Goal: Entertainment & Leisure: Consume media (video, audio)

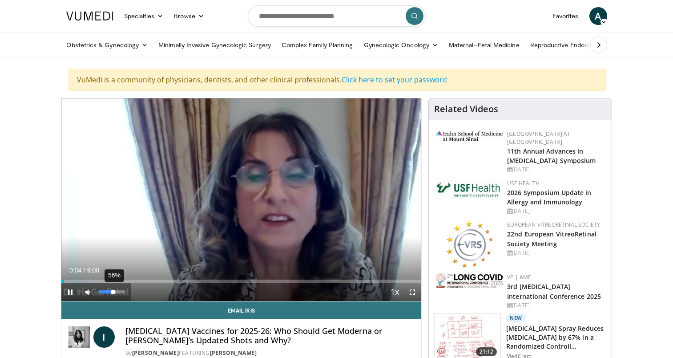
drag, startPoint x: 99, startPoint y: 294, endPoint x: 113, endPoint y: 293, distance: 14.3
click at [113, 293] on div "Volume Level" at bounding box center [106, 291] width 14 height 3
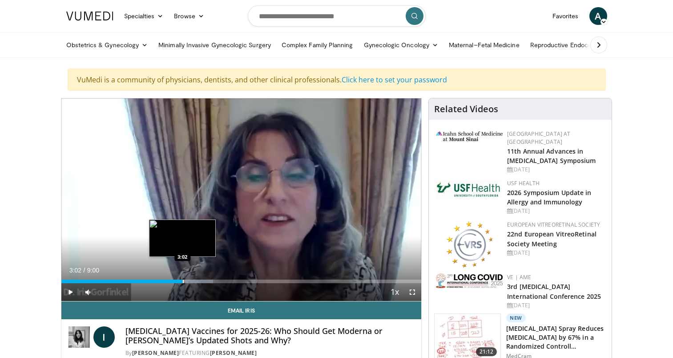
drag, startPoint x: 160, startPoint y: 281, endPoint x: 182, endPoint y: 280, distance: 22.7
click at [183, 280] on div "Progress Bar" at bounding box center [183, 282] width 1 height 4
drag, startPoint x: 181, startPoint y: 280, endPoint x: 203, endPoint y: 280, distance: 21.8
click at [203, 280] on div "Loaded : 49.52% 3:32 3:33" at bounding box center [241, 282] width 361 height 4
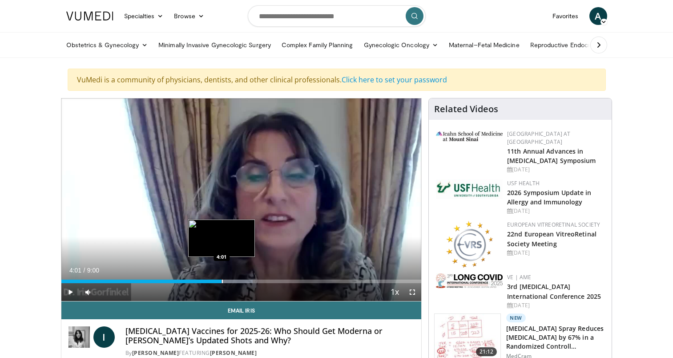
drag, startPoint x: 203, startPoint y: 280, endPoint x: 222, endPoint y: 280, distance: 18.7
click at [222, 280] on div "Loaded : 53.18% 4:00 4:01" at bounding box center [241, 282] width 361 height 4
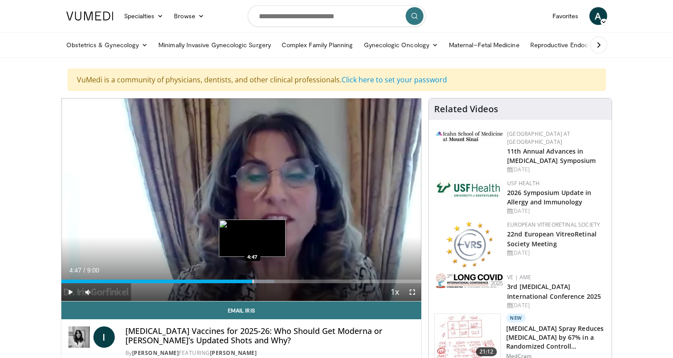
drag, startPoint x: 222, startPoint y: 280, endPoint x: 252, endPoint y: 280, distance: 30.7
click at [252, 280] on div "4:46" at bounding box center [156, 282] width 191 height 4
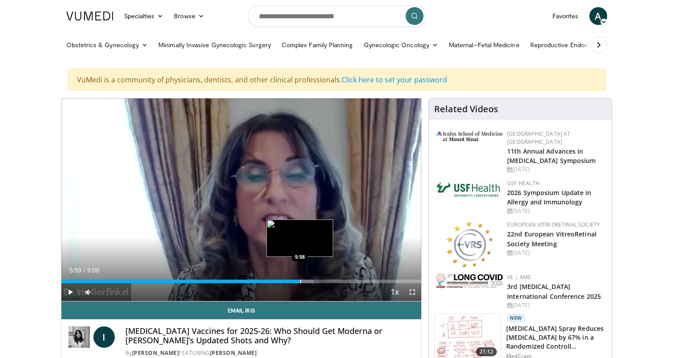
drag, startPoint x: 255, startPoint y: 280, endPoint x: 300, endPoint y: 280, distance: 45.0
click at [300, 280] on div "Loaded : 70.27% 5:57 5:58" at bounding box center [241, 282] width 361 height 4
drag, startPoint x: 301, startPoint y: 281, endPoint x: 316, endPoint y: 280, distance: 15.1
click at [316, 280] on div "Loaded : 83.22% 6:21 6:22" at bounding box center [241, 282] width 361 height 4
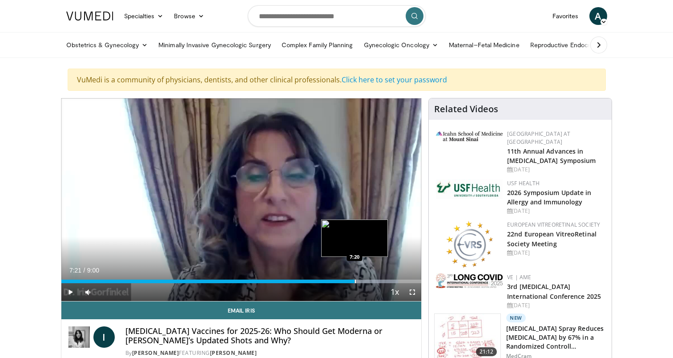
drag, startPoint x: 318, startPoint y: 280, endPoint x: 356, endPoint y: 275, distance: 37.8
click at [356, 275] on div "Loaded : 93.54% 7:19 7:20" at bounding box center [241, 279] width 361 height 8
